Goal: Check status: Check status

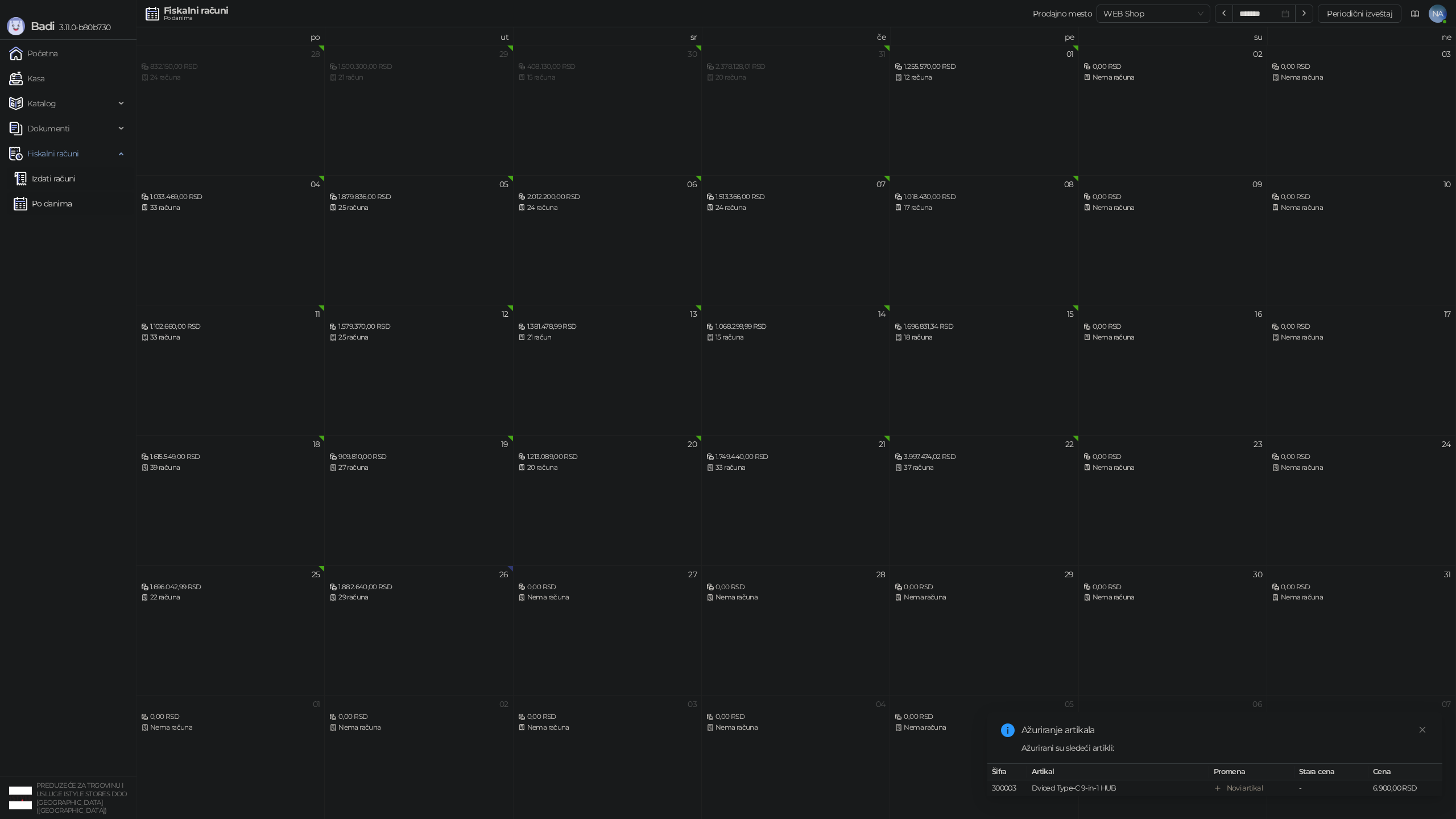
click at [32, 179] on link "Izdati računi" at bounding box center [45, 178] width 62 height 23
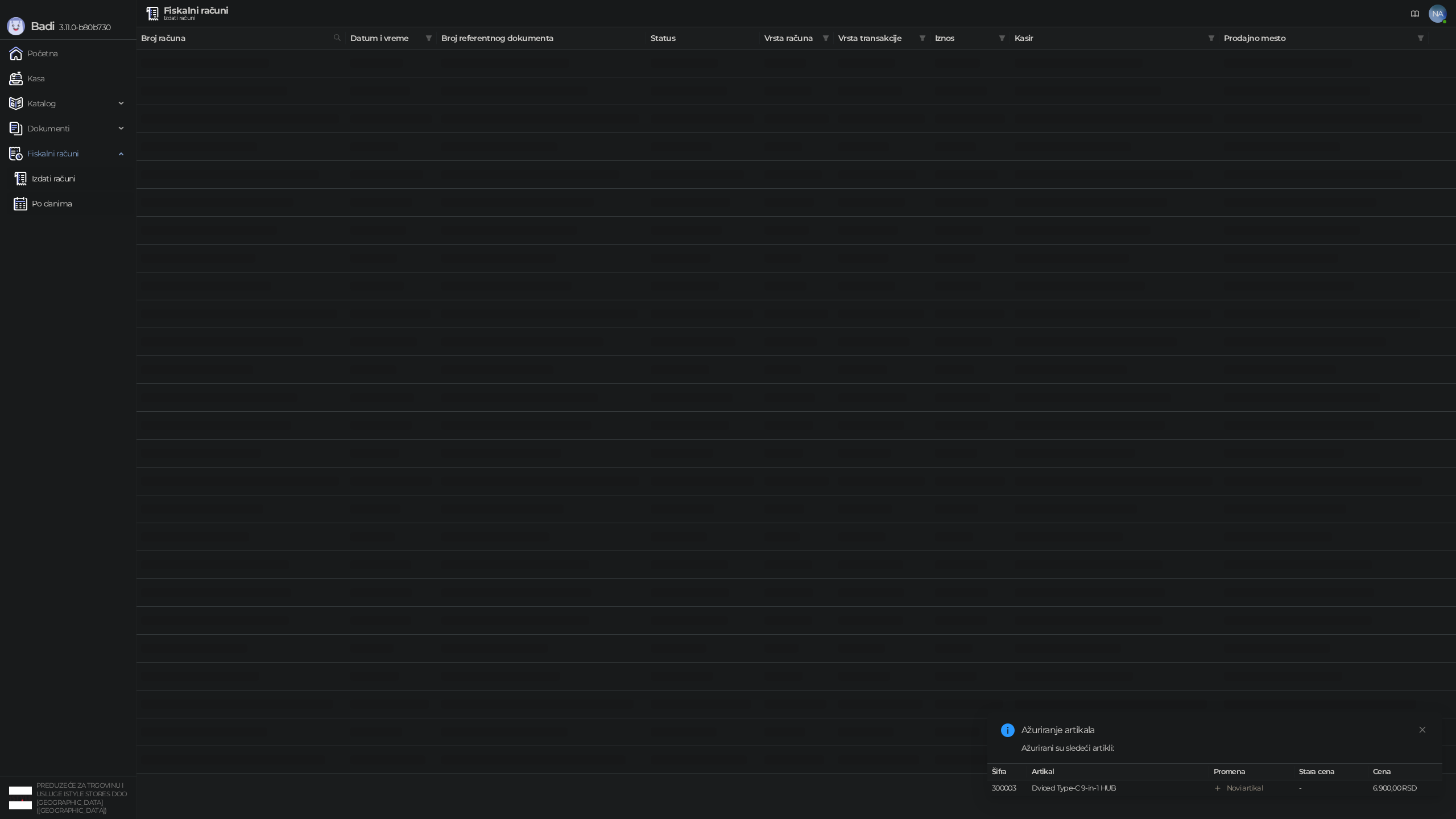
click at [66, 205] on link "Po danima" at bounding box center [42, 203] width 58 height 23
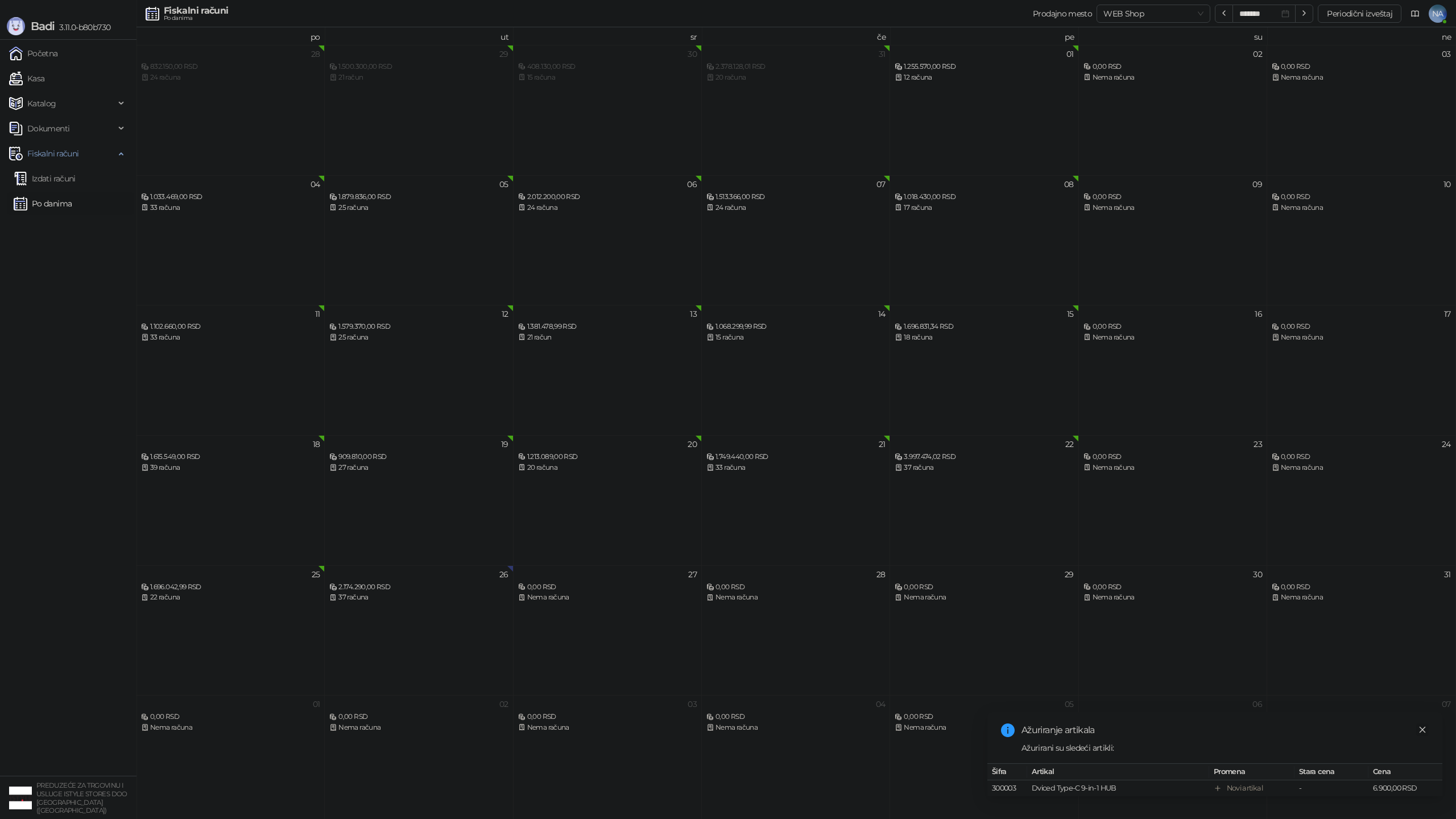
click at [1421, 730] on icon "close" at bounding box center [1421, 729] width 8 height 8
click at [370, 590] on div "2.174.290,00 RSD" at bounding box center [418, 587] width 178 height 10
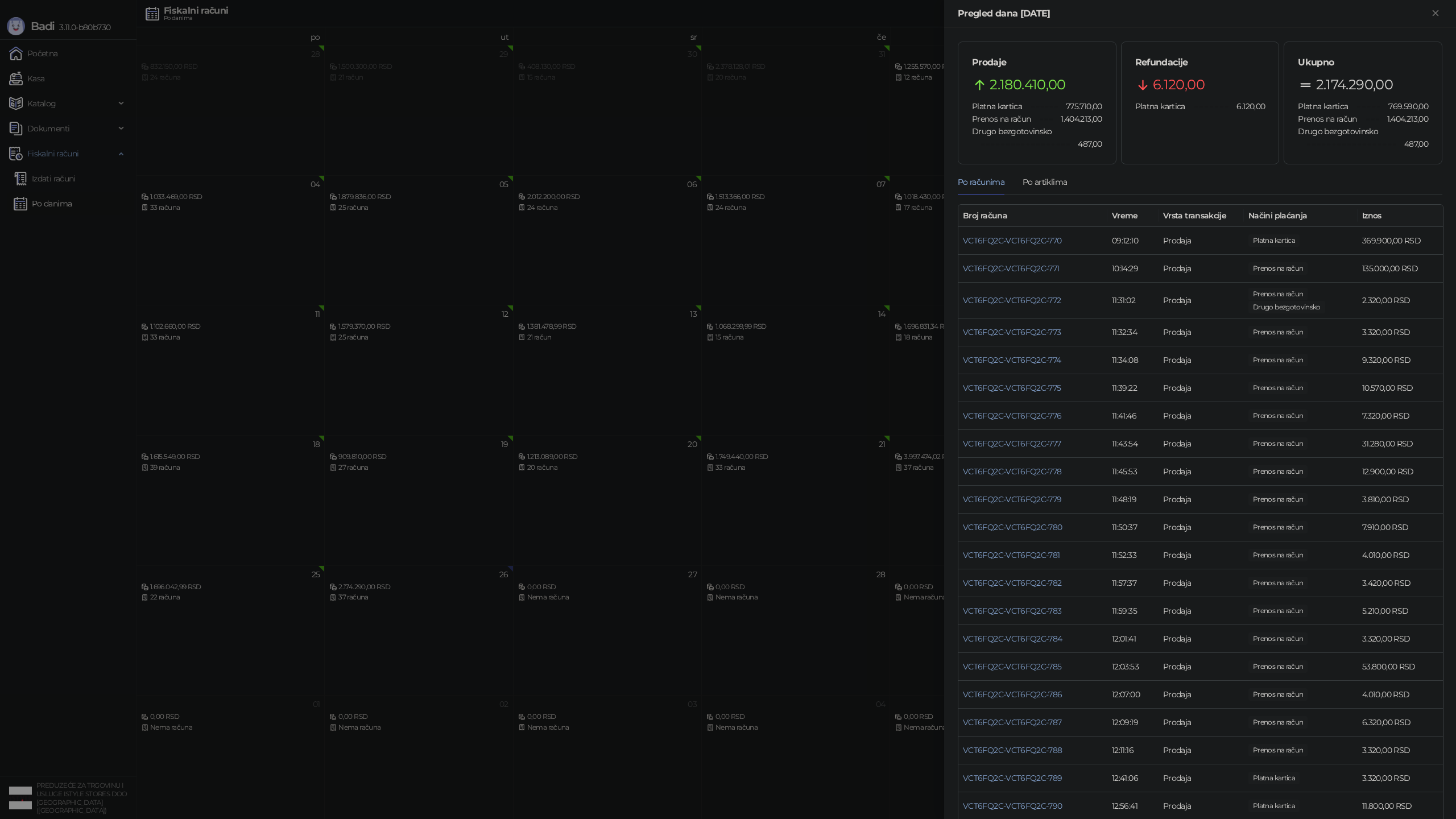
click at [130, 256] on div at bounding box center [728, 410] width 1456 height 819
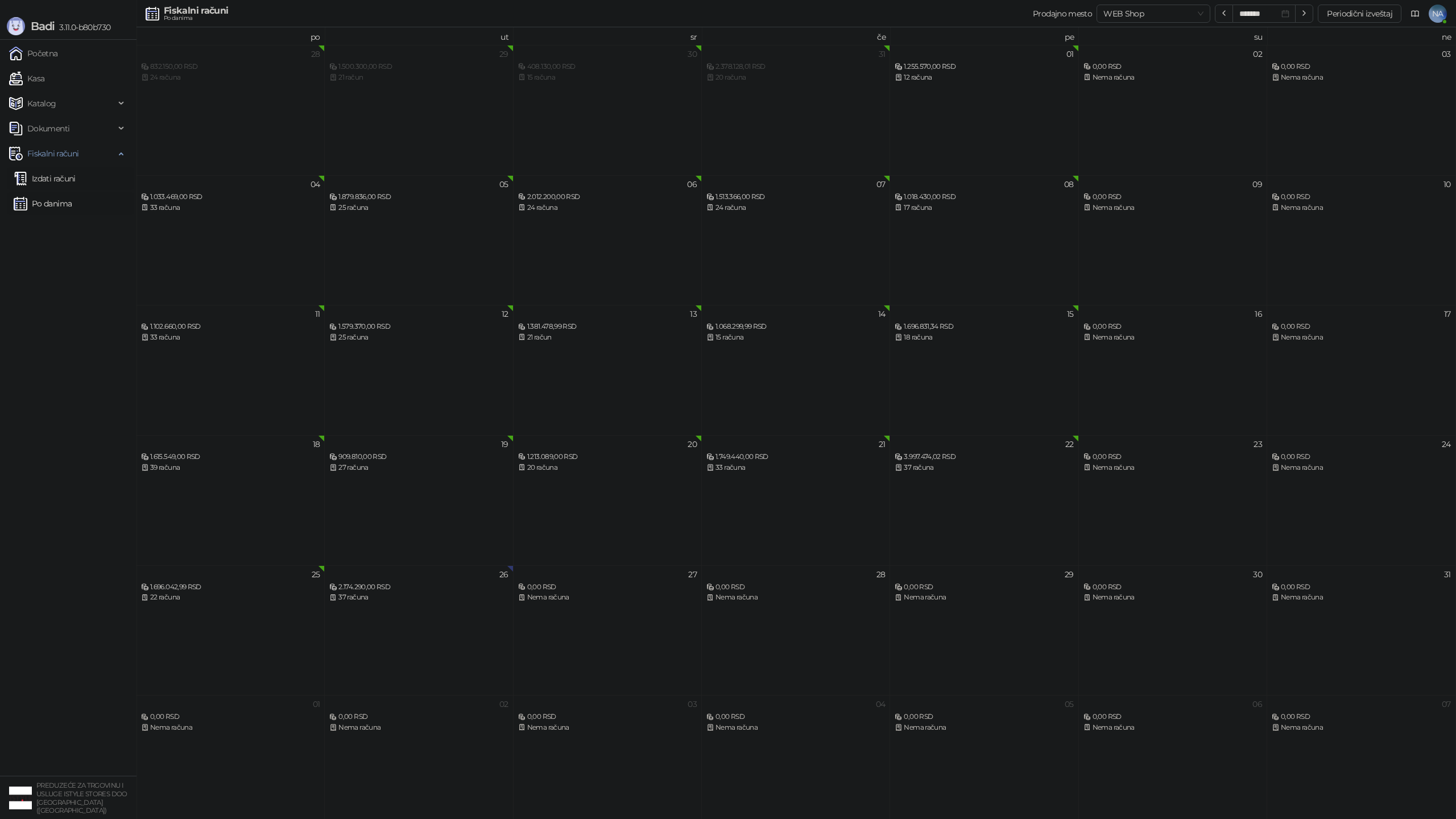
click at [70, 188] on link "Izdati računi" at bounding box center [45, 178] width 62 height 23
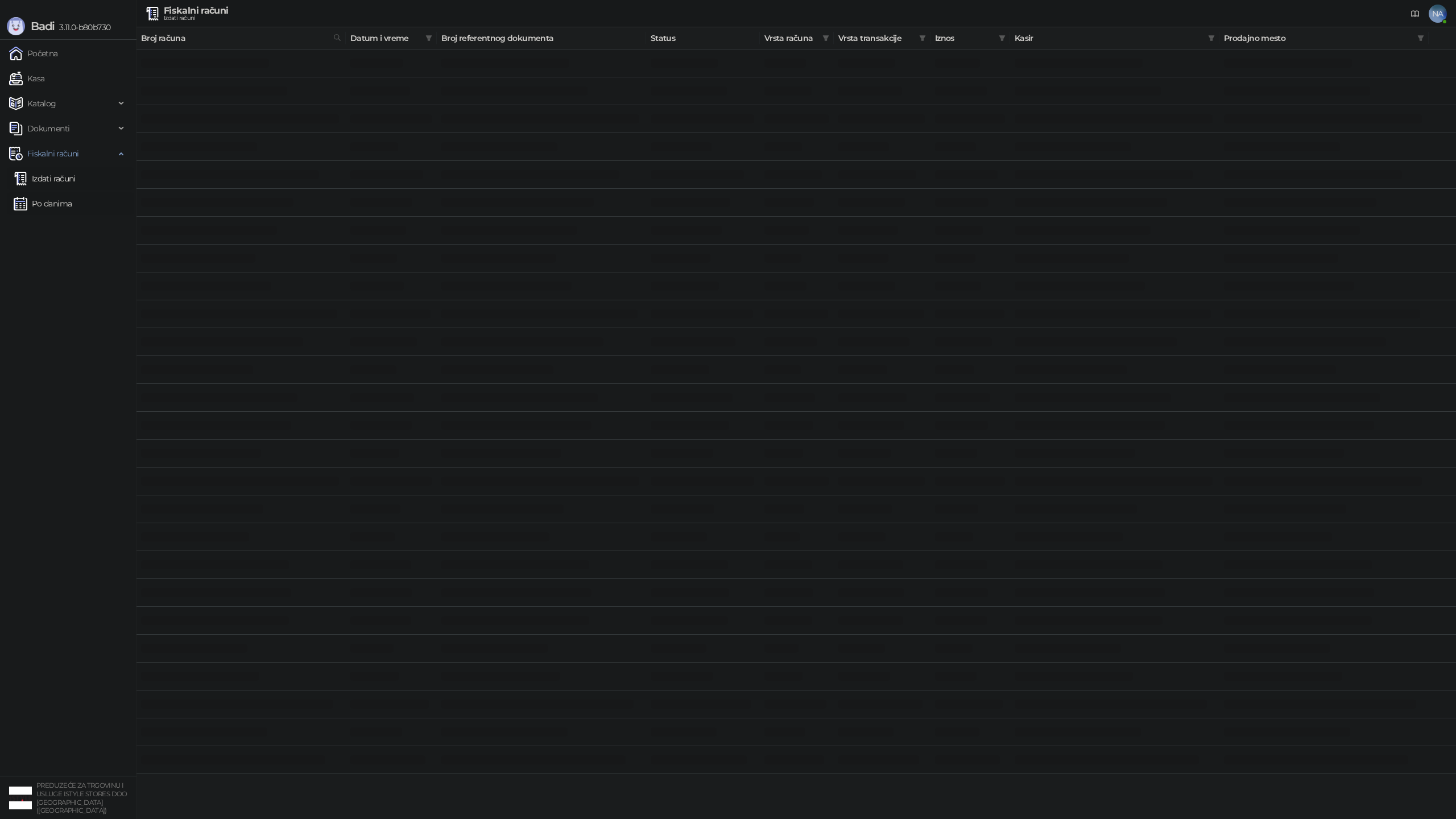
click at [61, 200] on link "Po danima" at bounding box center [42, 203] width 58 height 23
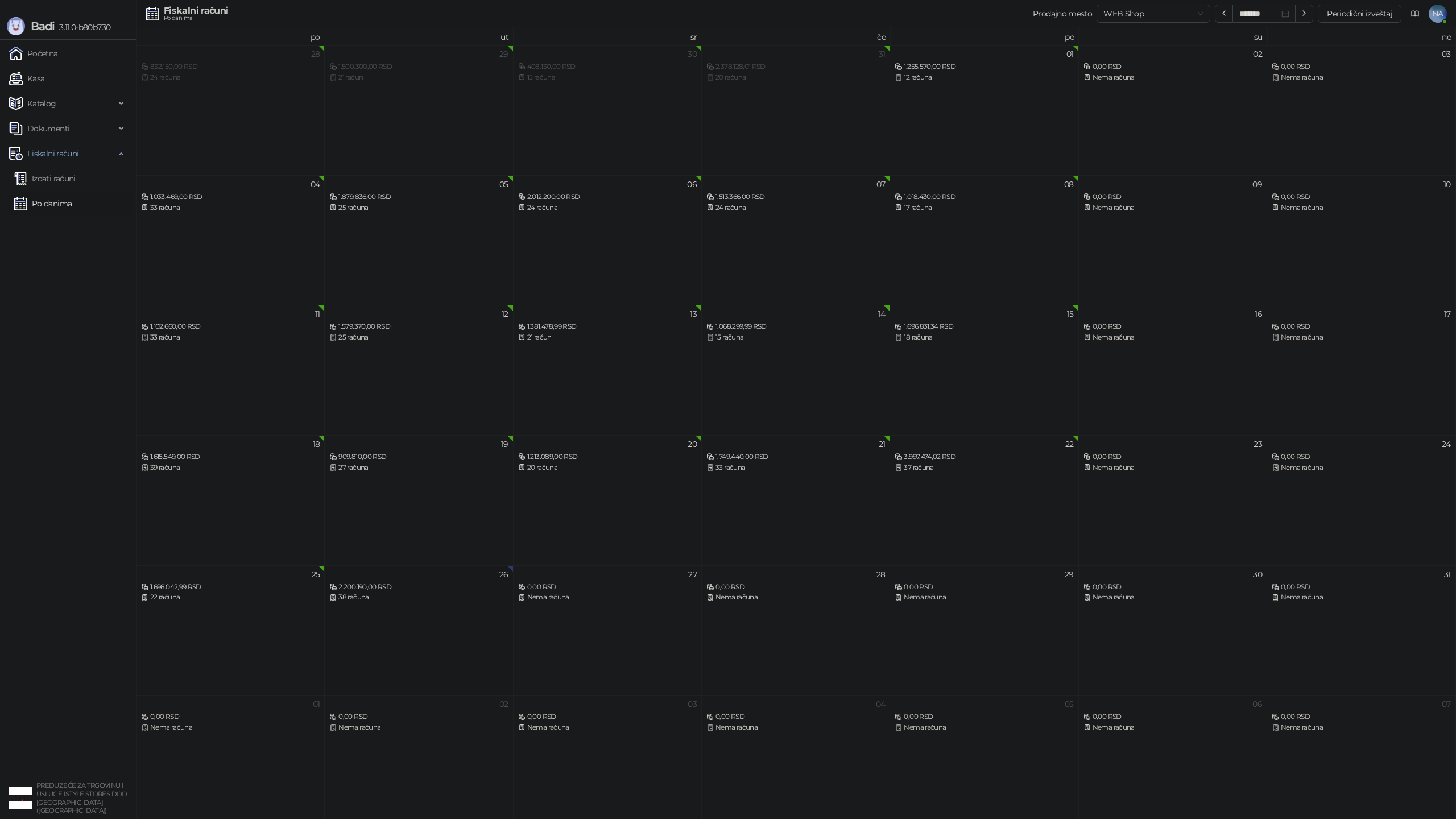
click at [384, 597] on div "38 računa" at bounding box center [418, 597] width 178 height 10
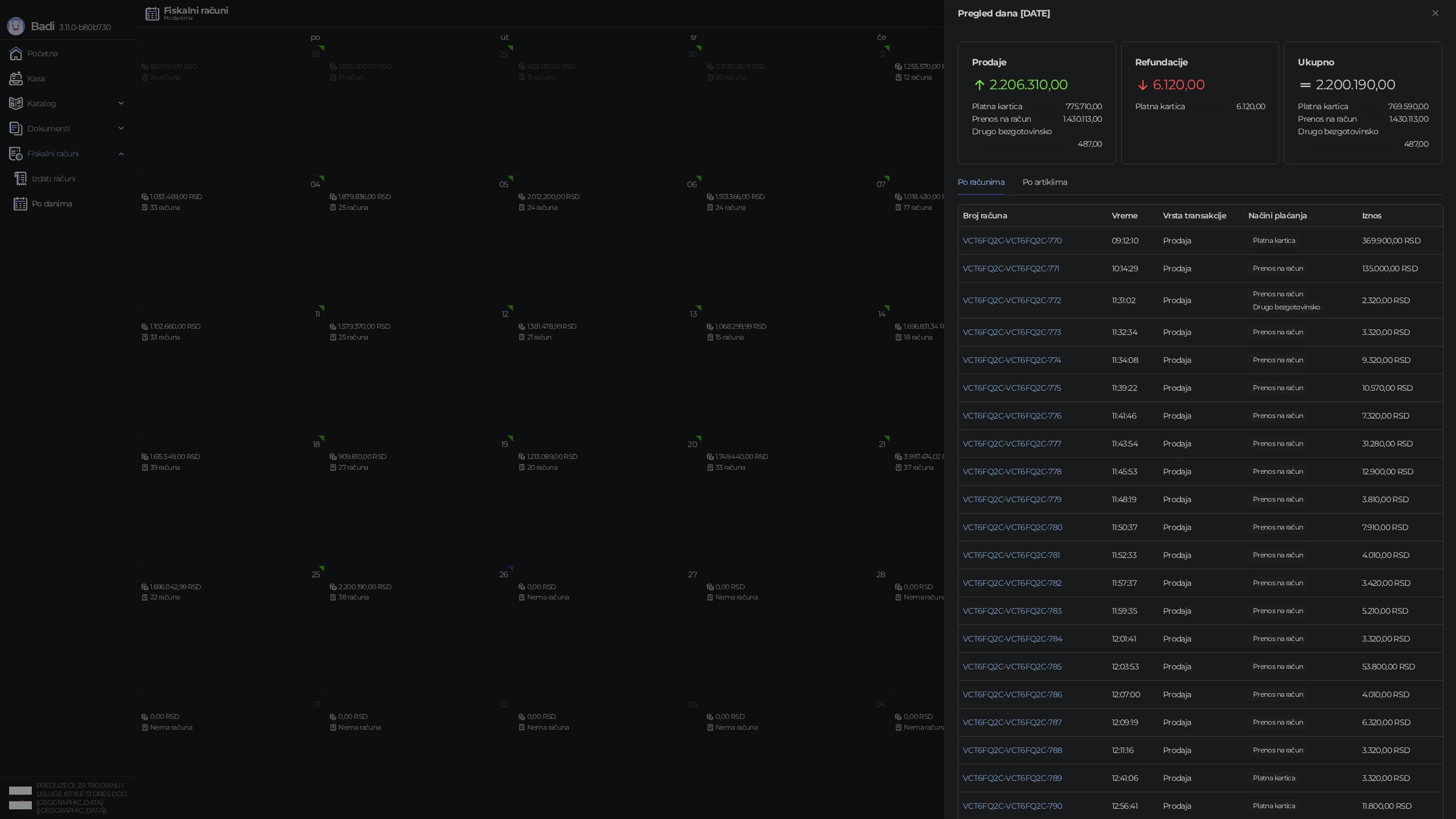
click at [553, 368] on div at bounding box center [728, 410] width 1456 height 819
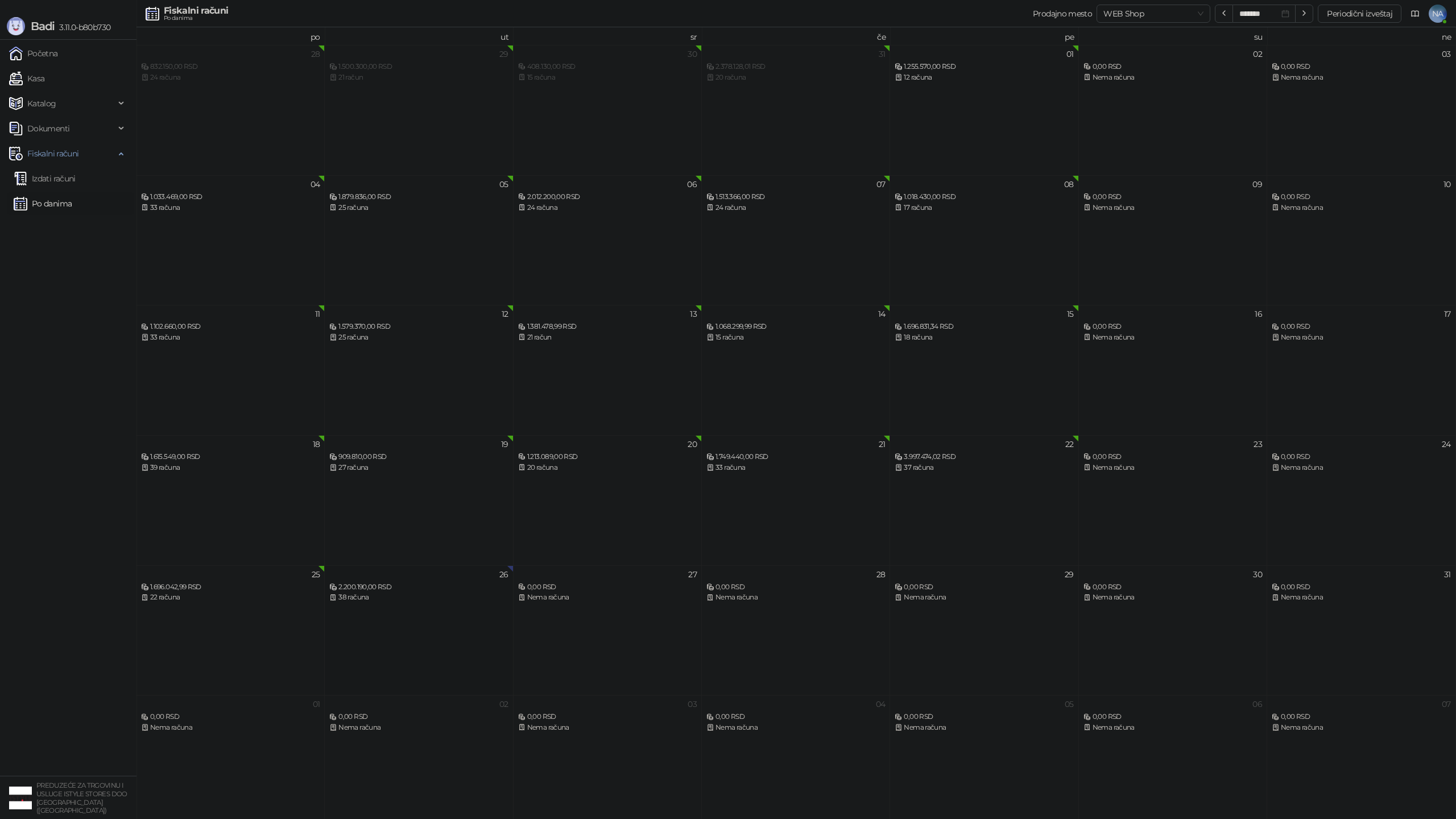
click at [422, 586] on div "2.200.190,00 RSD" at bounding box center [418, 587] width 178 height 10
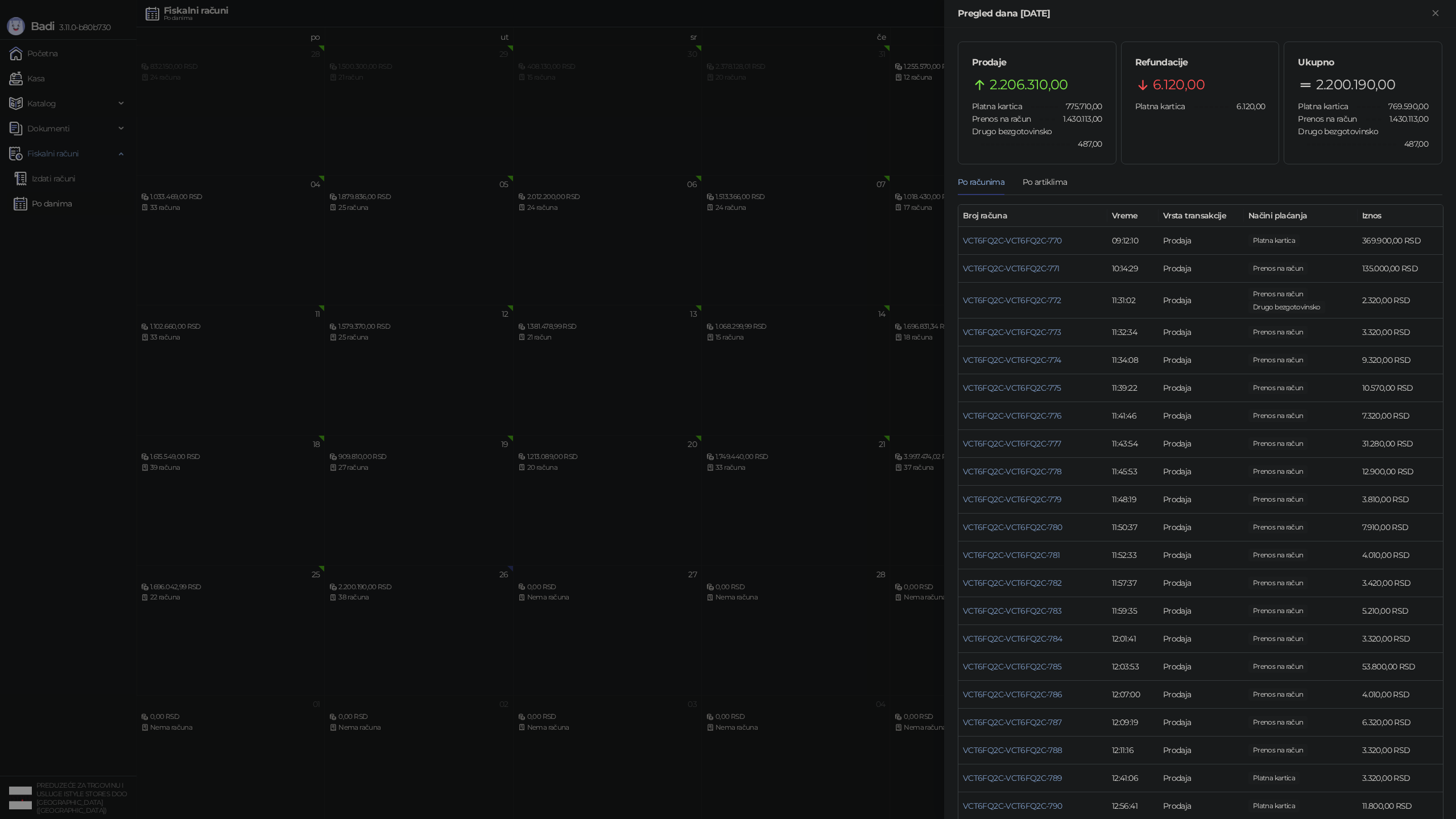
click at [631, 551] on div at bounding box center [728, 410] width 1456 height 819
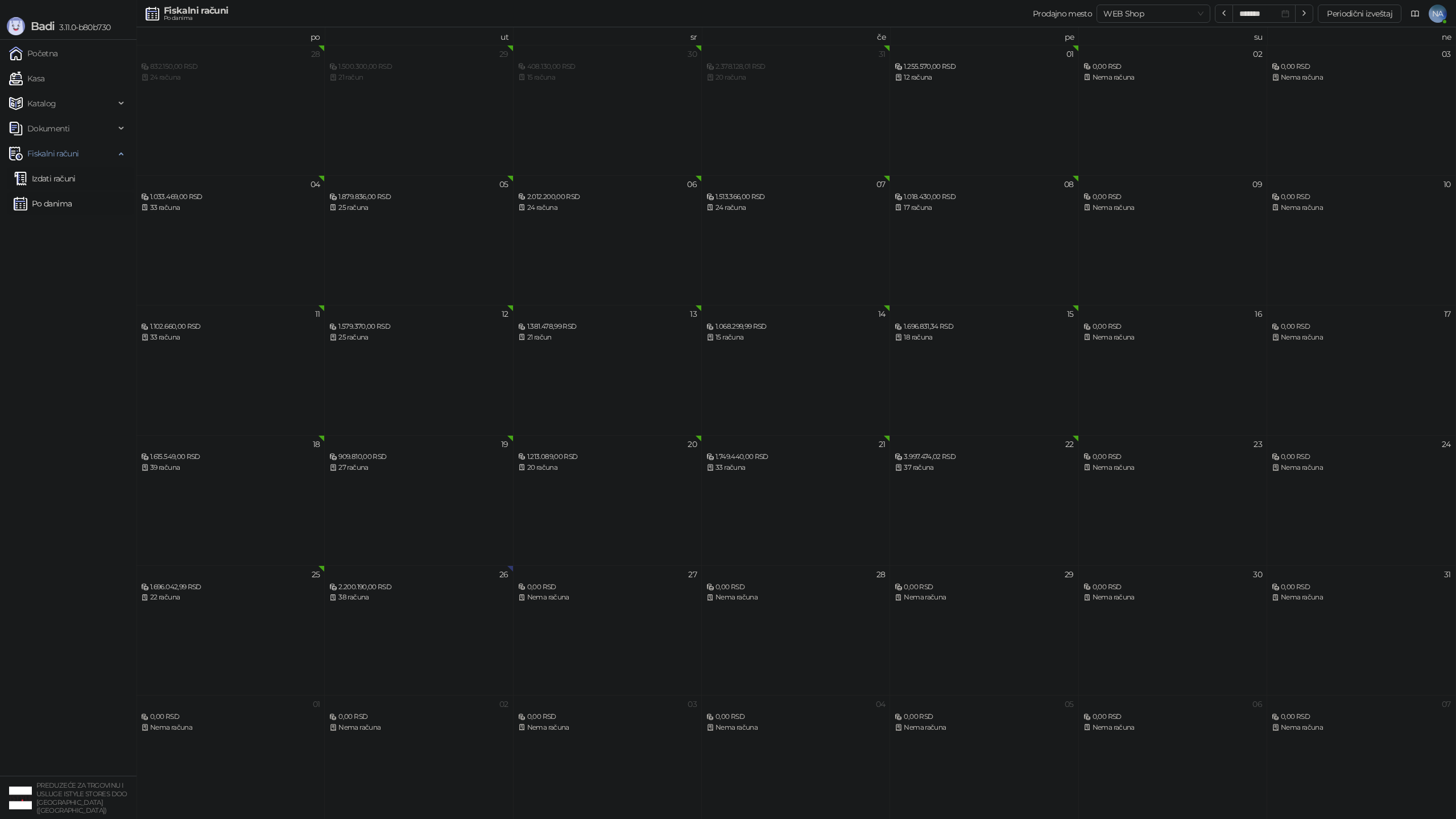
click at [68, 178] on link "Izdati računi" at bounding box center [45, 178] width 62 height 23
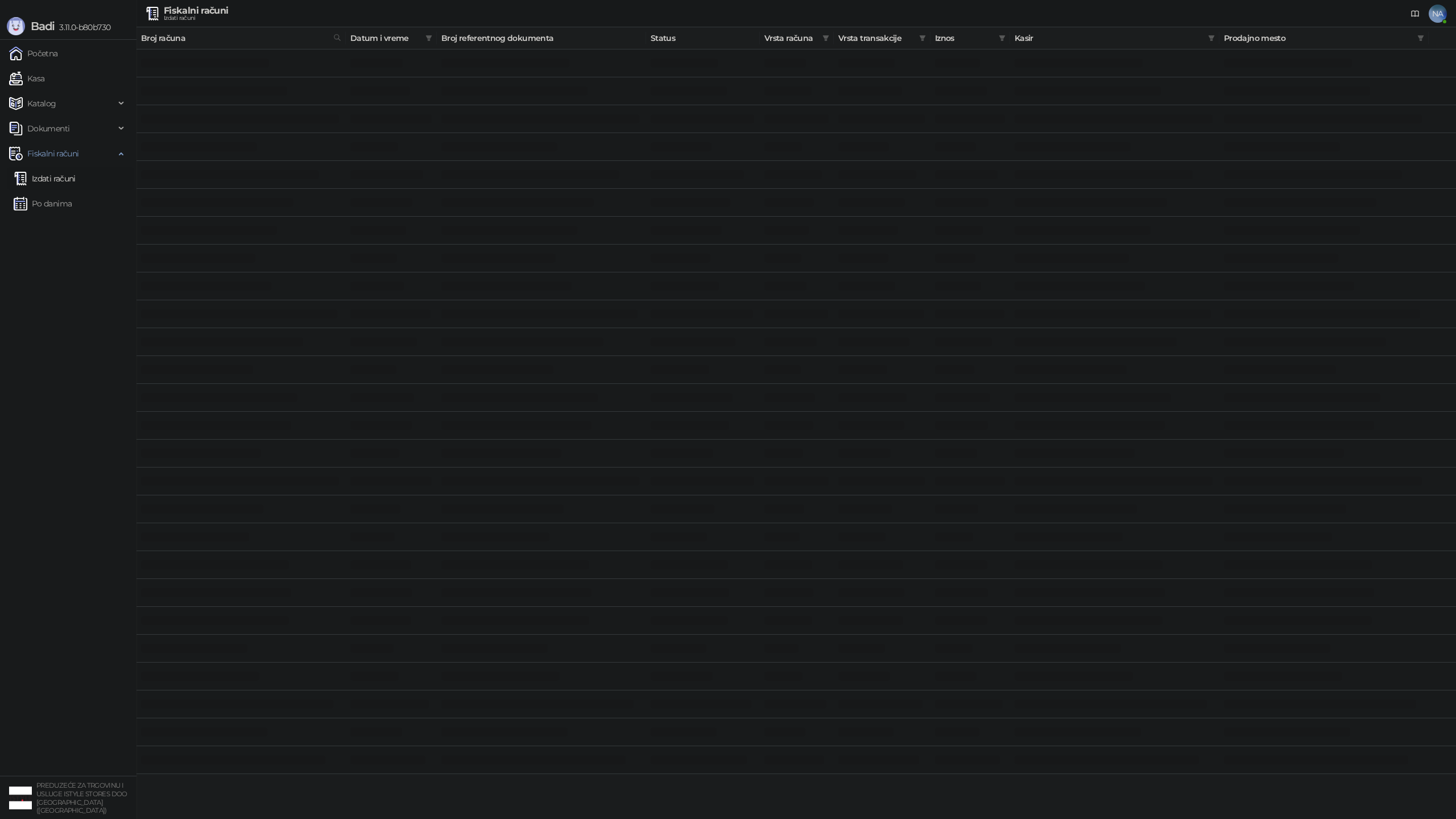
click at [54, 178] on link "Izdati računi" at bounding box center [45, 178] width 62 height 23
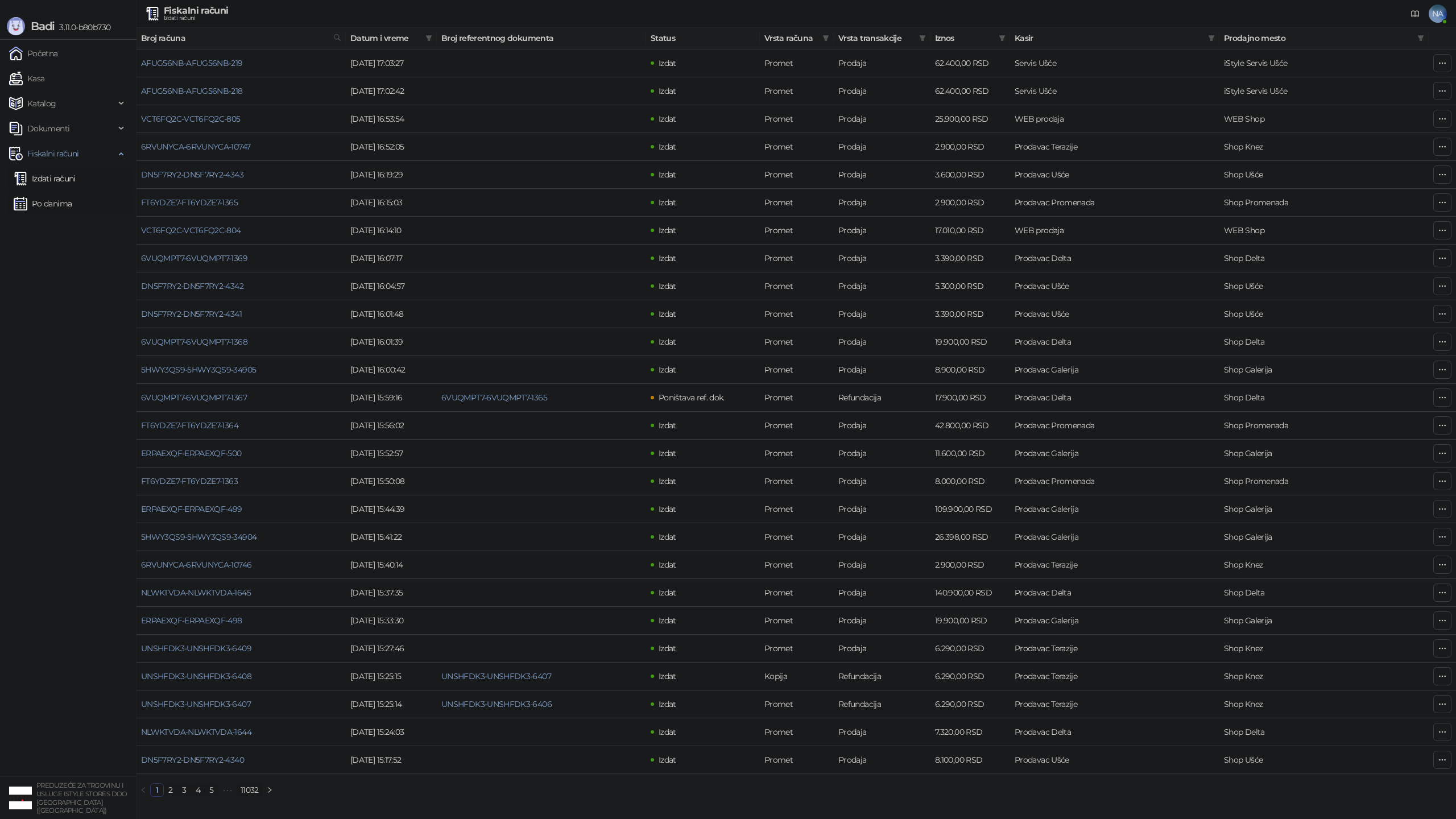
click at [62, 208] on link "Po danima" at bounding box center [42, 203] width 58 height 23
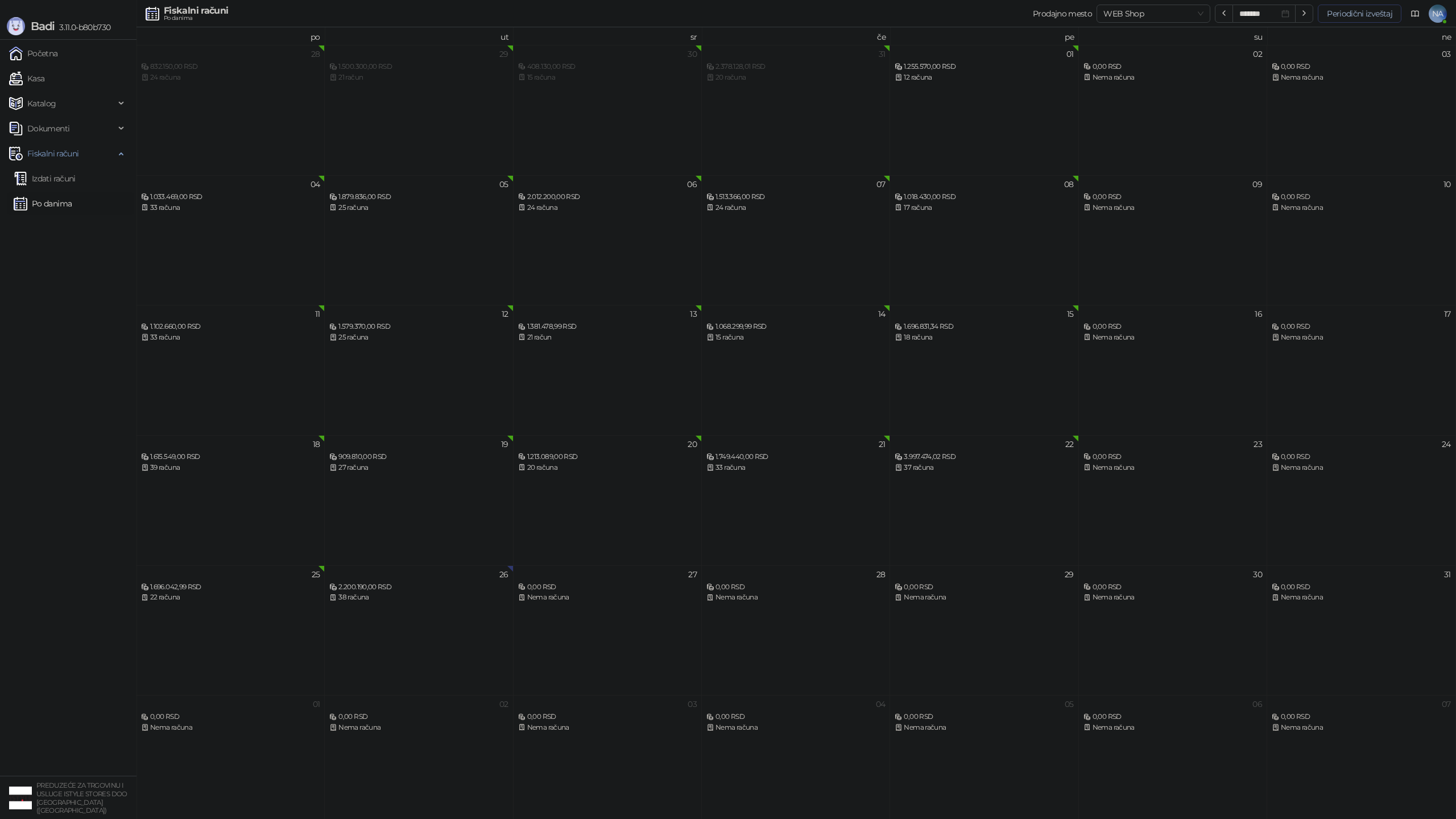
click at [1349, 10] on button "Periodični izveštaj" at bounding box center [1359, 13] width 84 height 18
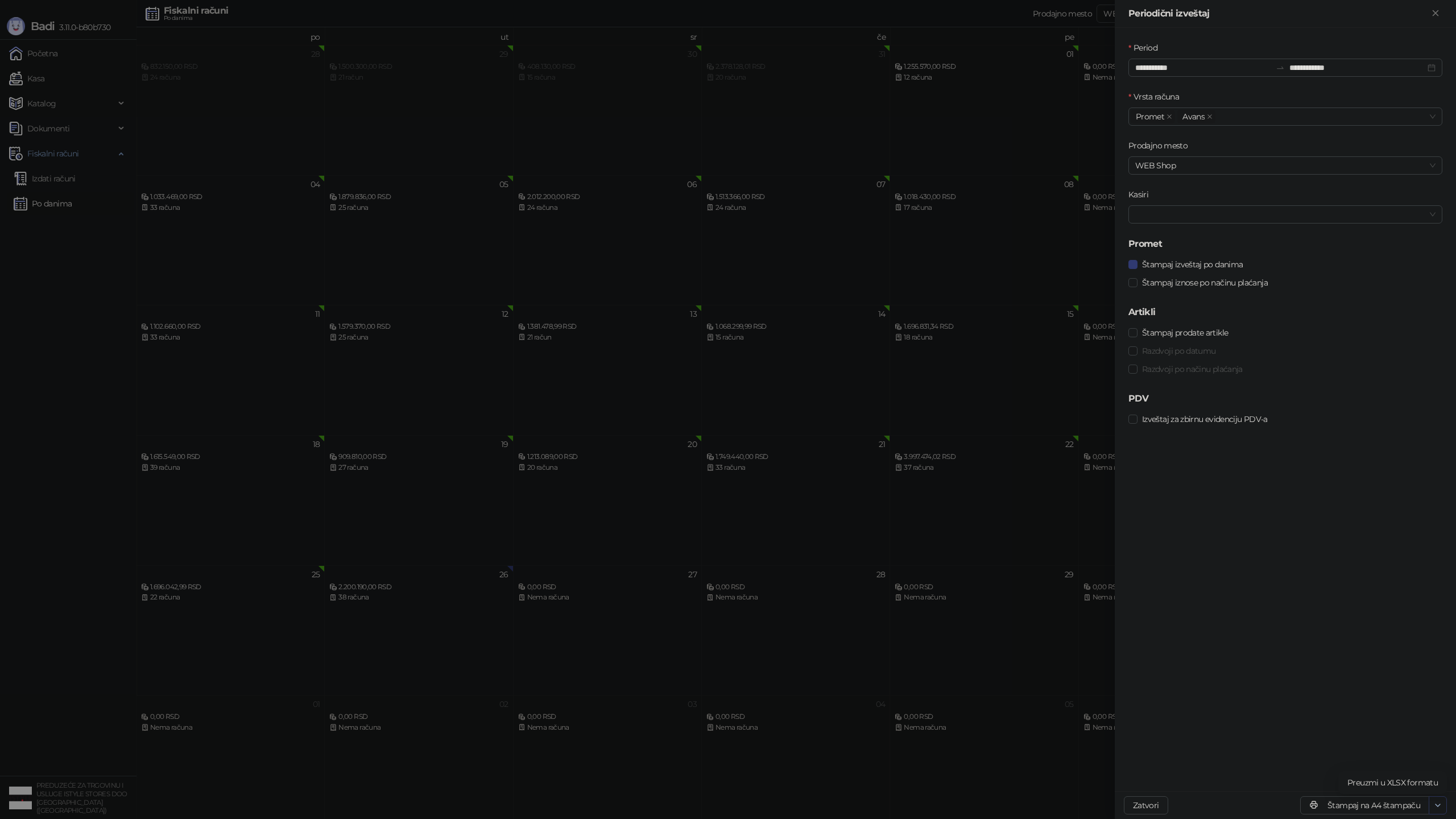
click at [1434, 803] on icon "button" at bounding box center [1437, 805] width 10 height 10
click at [1362, 779] on span "Preuzmi u XLSX formatu" at bounding box center [1392, 783] width 90 height 12
click at [1440, 803] on icon "button" at bounding box center [1437, 805] width 10 height 10
click at [1376, 811] on button "Štampaj na A4 štampaču" at bounding box center [1364, 805] width 129 height 18
click at [79, 383] on div at bounding box center [728, 410] width 1456 height 819
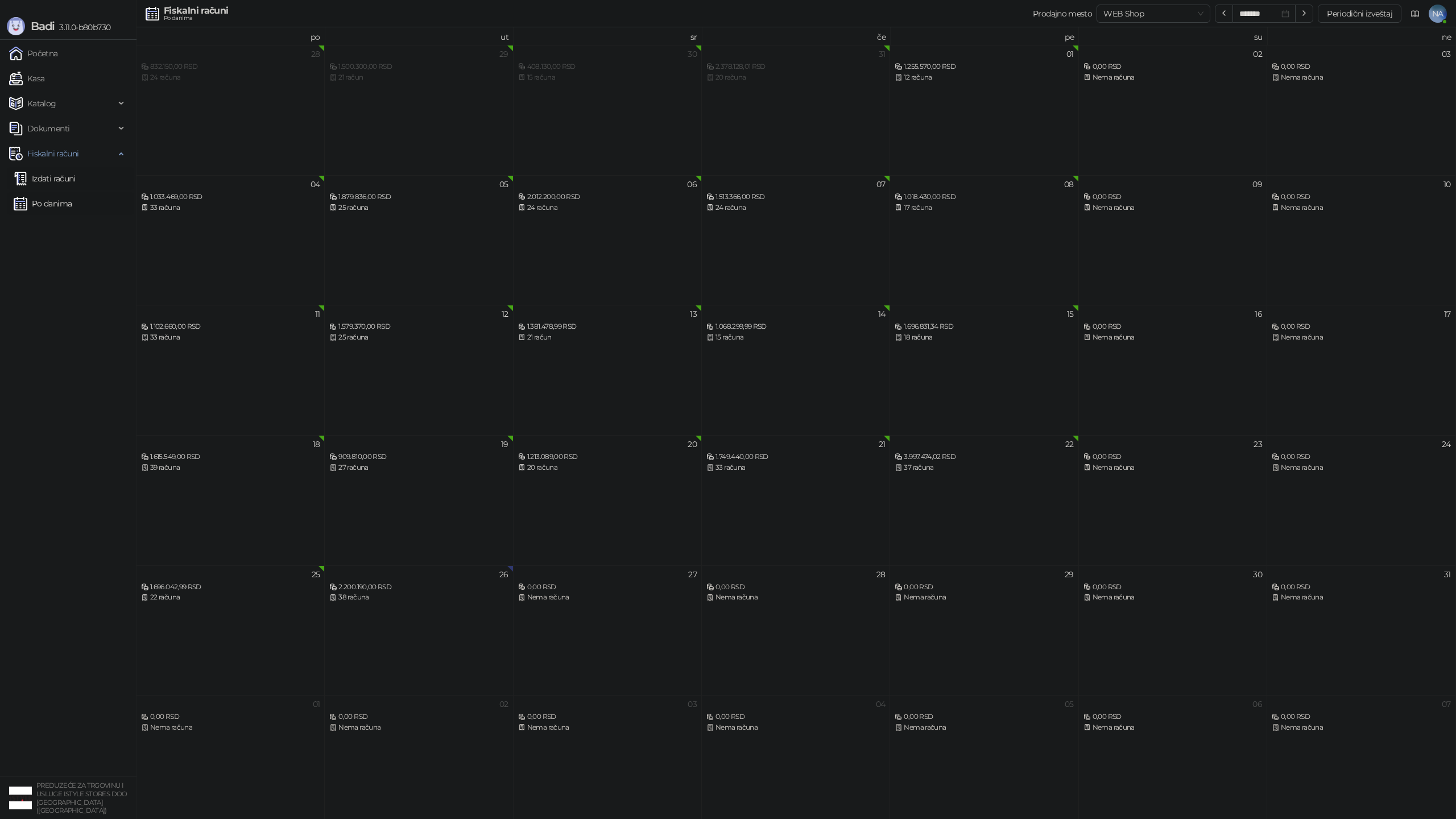
click at [61, 175] on link "Izdati računi" at bounding box center [45, 178] width 62 height 23
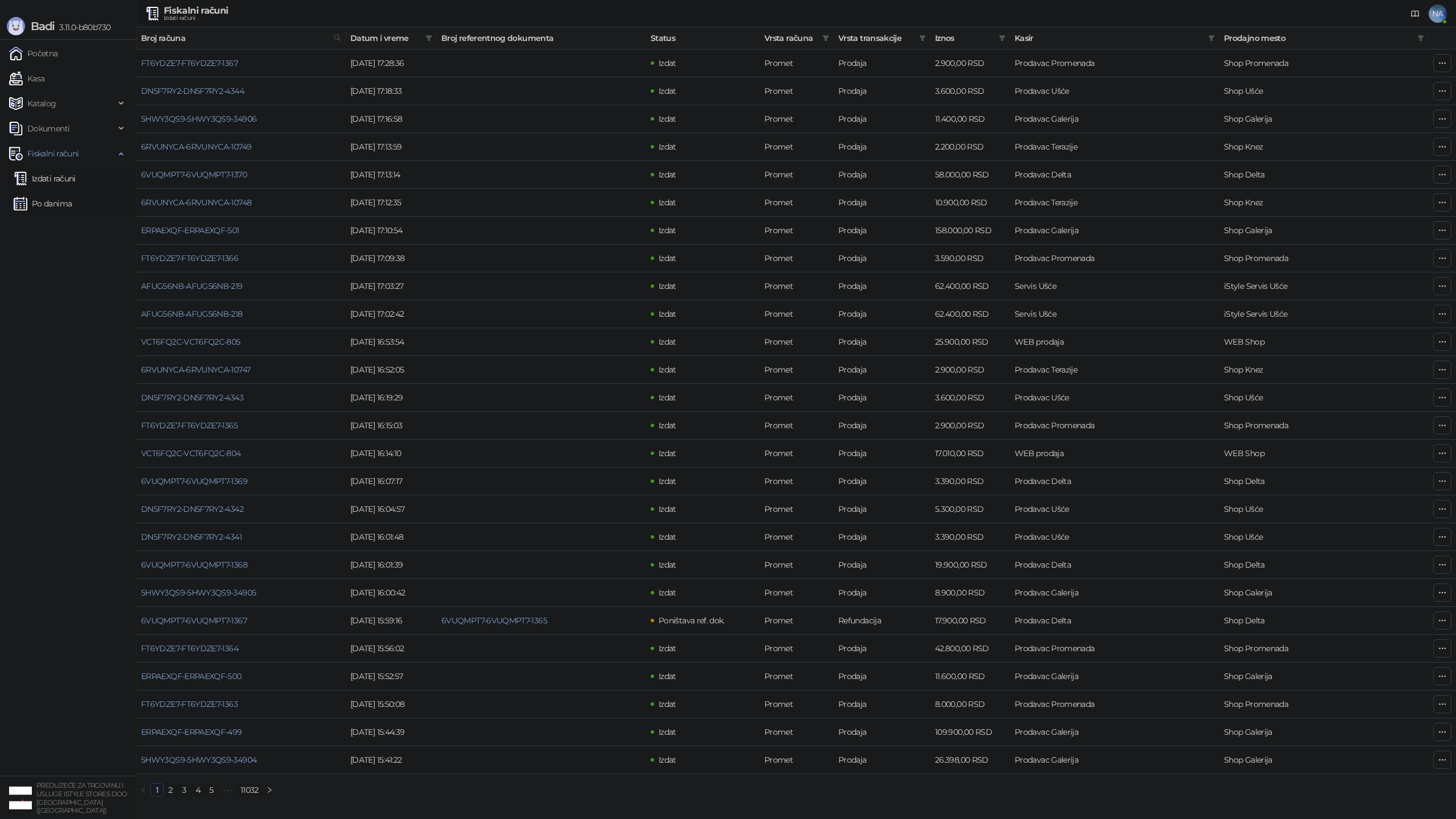
click at [58, 210] on link "Po danima" at bounding box center [42, 203] width 58 height 23
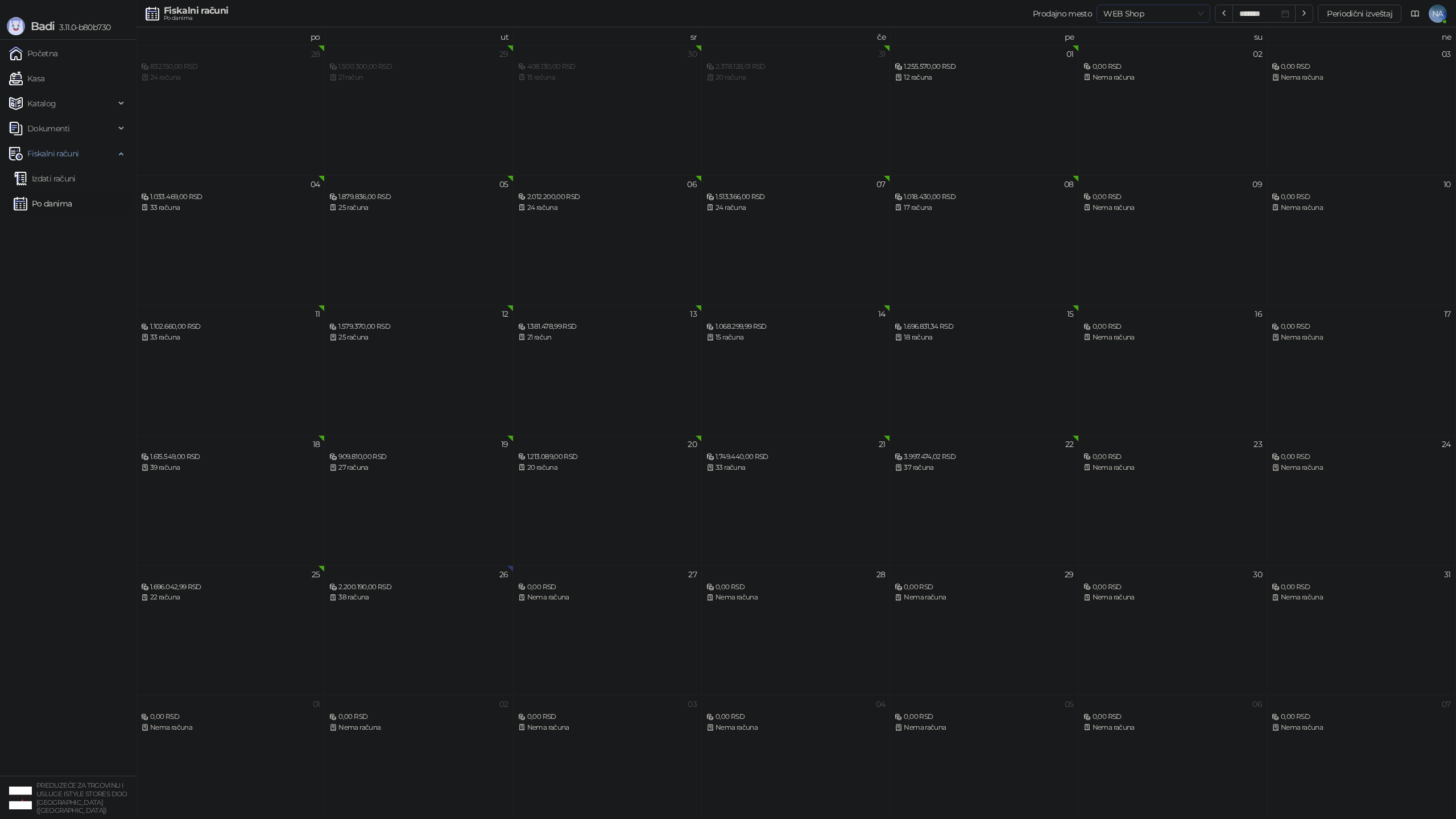
click at [1139, 17] on span "WEB Shop" at bounding box center [1153, 14] width 100 height 17
click at [1143, 34] on div "Sva prodajna mesta" at bounding box center [1154, 36] width 95 height 12
click at [354, 596] on div "145 računa" at bounding box center [418, 597] width 178 height 10
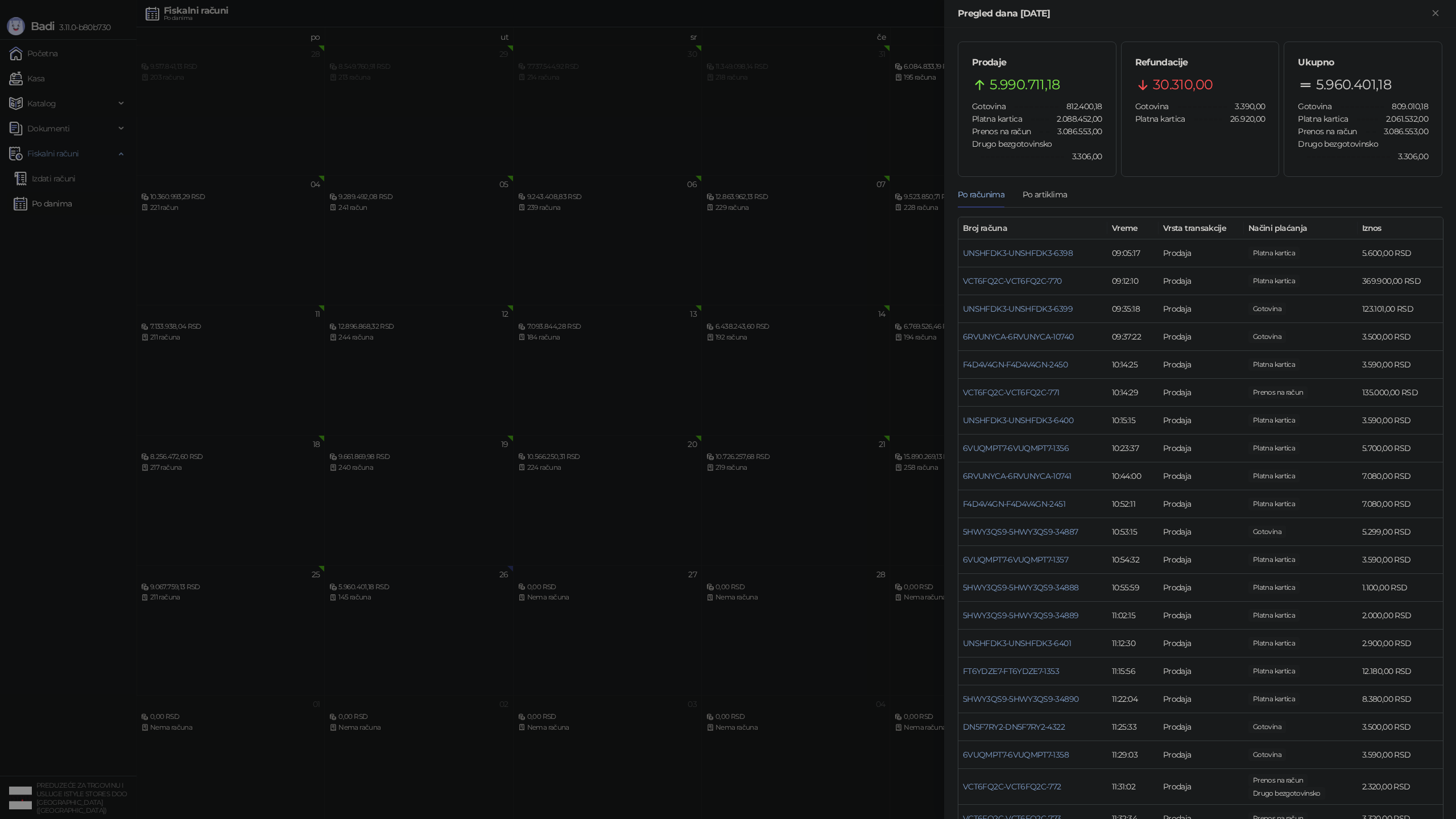
click at [1002, 88] on span "5.990.711,18" at bounding box center [1024, 84] width 70 height 22
click at [747, 174] on div at bounding box center [728, 410] width 1456 height 819
